Goal: Task Accomplishment & Management: Complete application form

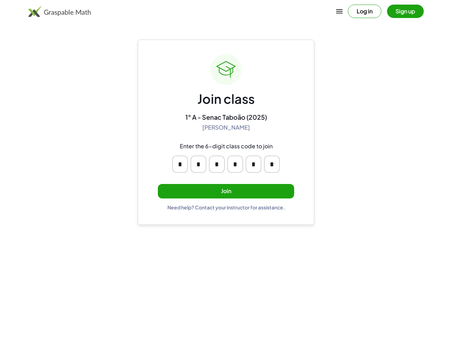
click at [339, 11] on icon "button" at bounding box center [339, 11] width 8 height 8
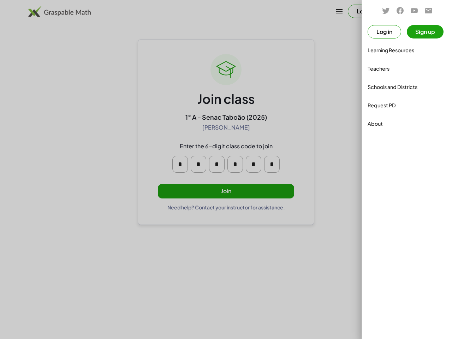
click at [365, 11] on div at bounding box center [407, 10] width 99 height 9
click at [406, 11] on span at bounding box center [407, 10] width 51 height 9
click at [180, 164] on div at bounding box center [226, 169] width 452 height 339
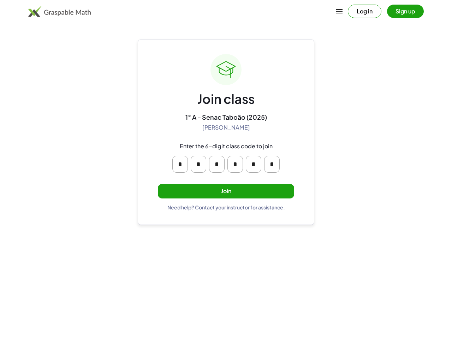
click at [199, 164] on input "*" at bounding box center [199, 164] width 16 height 17
click at [217, 164] on input "*" at bounding box center [217, 164] width 16 height 17
click at [235, 164] on input "*" at bounding box center [235, 164] width 16 height 17
click at [254, 164] on input "*" at bounding box center [254, 164] width 16 height 17
click at [272, 164] on input "*" at bounding box center [272, 164] width 16 height 17
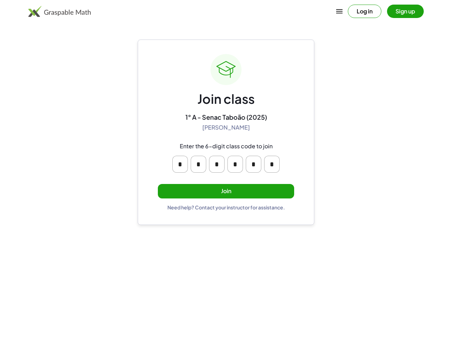
click at [226, 191] on button "Join" at bounding box center [226, 191] width 136 height 14
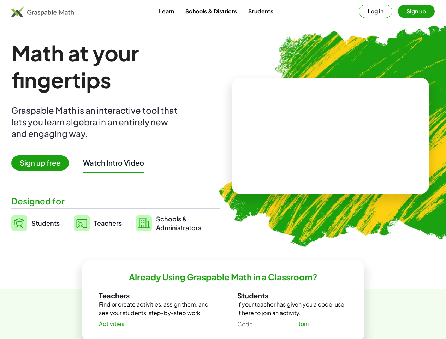
click at [359, 11] on button "Log in" at bounding box center [376, 11] width 34 height 13
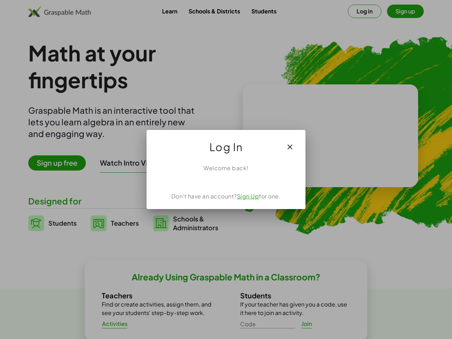
click at [399, 11] on div at bounding box center [226, 169] width 452 height 339
click at [60, 163] on div at bounding box center [226, 169] width 452 height 339
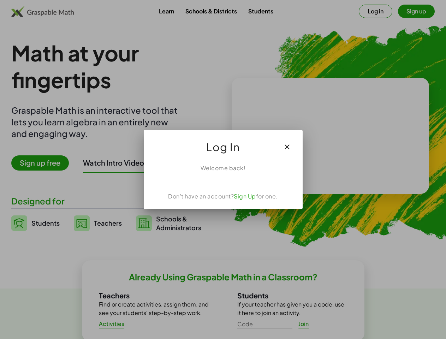
click at [130, 163] on div at bounding box center [223, 169] width 446 height 339
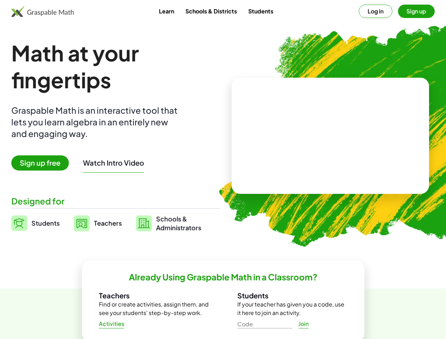
click at [326, 136] on video at bounding box center [330, 135] width 106 height 53
click at [265, 323] on input "Code" at bounding box center [264, 322] width 55 height 11
